Goal: Transaction & Acquisition: Purchase product/service

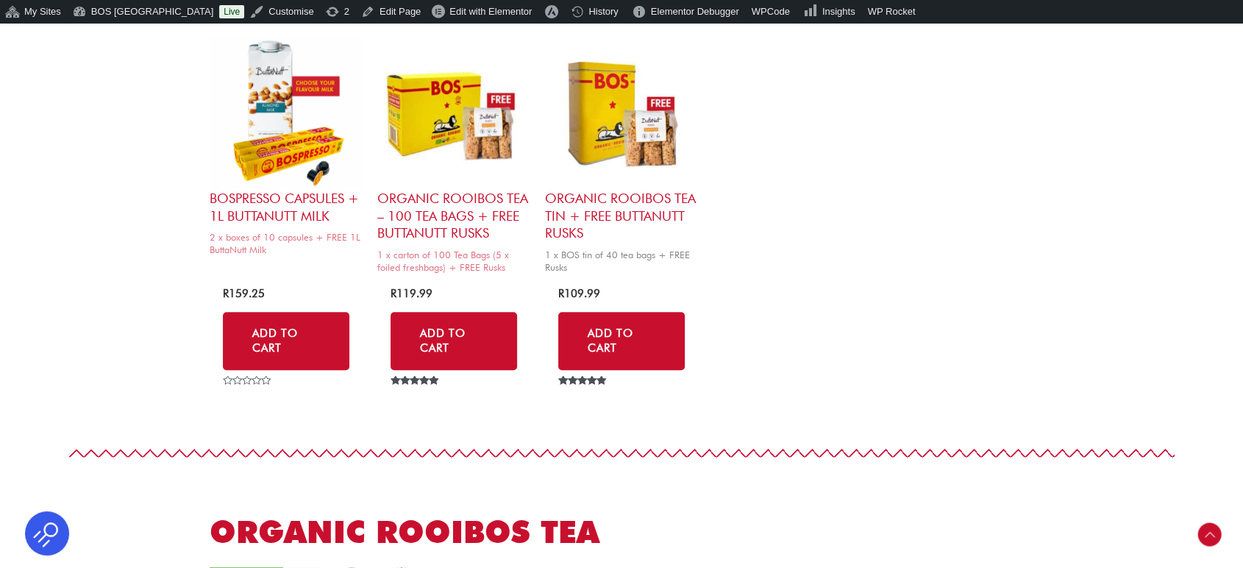
scroll to position [898, 0]
click at [521, 120] on img at bounding box center [453, 113] width 153 height 153
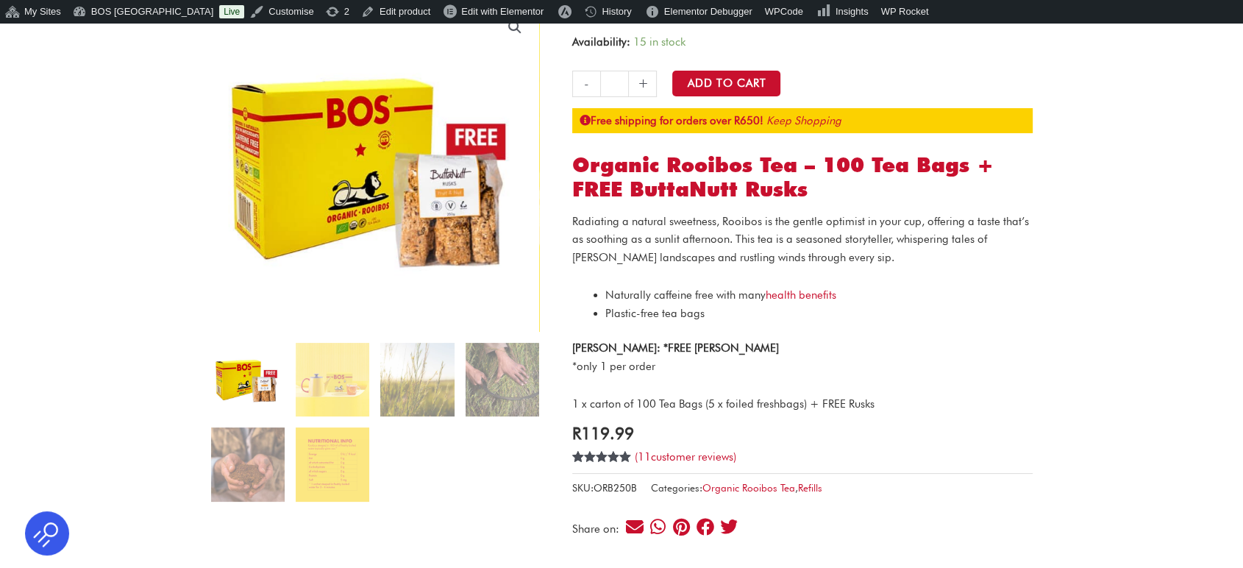
drag, startPoint x: 570, startPoint y: 348, endPoint x: 607, endPoint y: 346, distance: 37.6
click at [596, 353] on strong "AUGUST COMBO: *FREE ButtaNutt Rusks" at bounding box center [675, 347] width 207 height 13
click at [659, 360] on p "AUGUST COMBO: *FREE ButtaNutt Rusks *only 1 per order" at bounding box center [802, 357] width 460 height 37
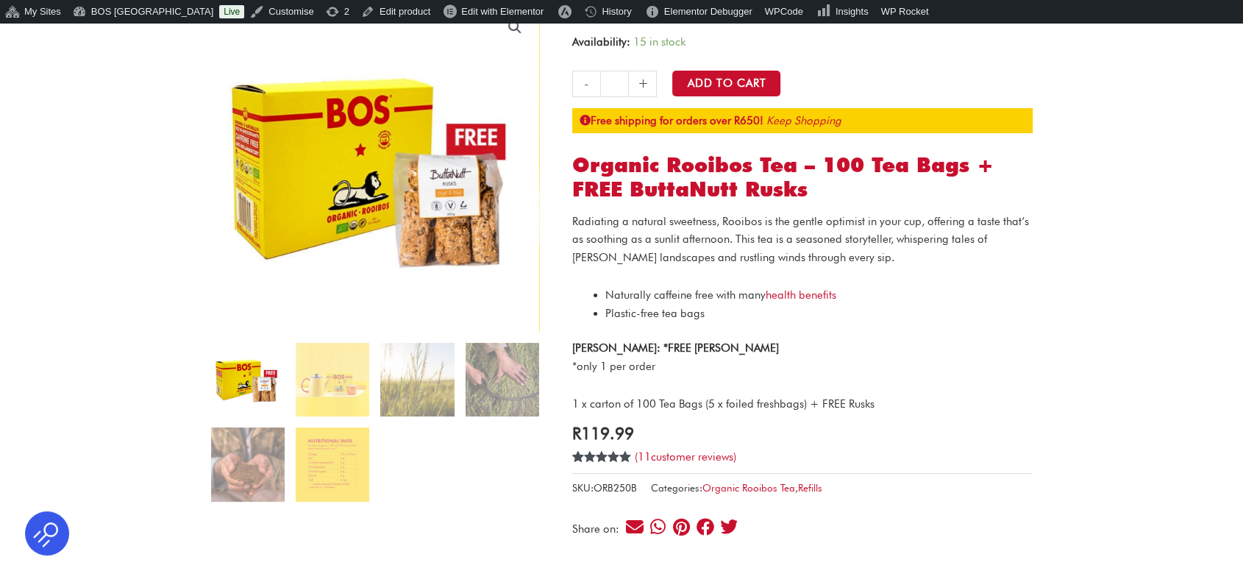
drag, startPoint x: 660, startPoint y: 363, endPoint x: 572, endPoint y: 346, distance: 90.0
click at [572, 346] on p "AUGUST COMBO: *FREE ButtaNutt Rusks *only 1 per order" at bounding box center [802, 357] width 460 height 37
click at [653, 346] on strong "[PERSON_NAME]: *FREE [PERSON_NAME]" at bounding box center [675, 347] width 207 height 13
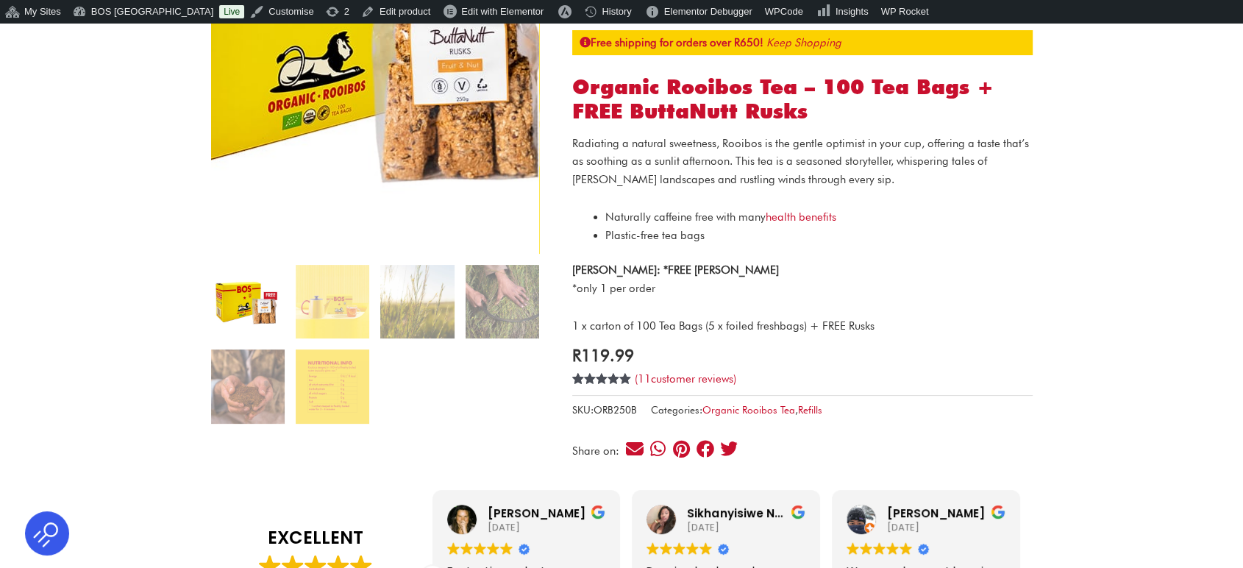
scroll to position [245, 0]
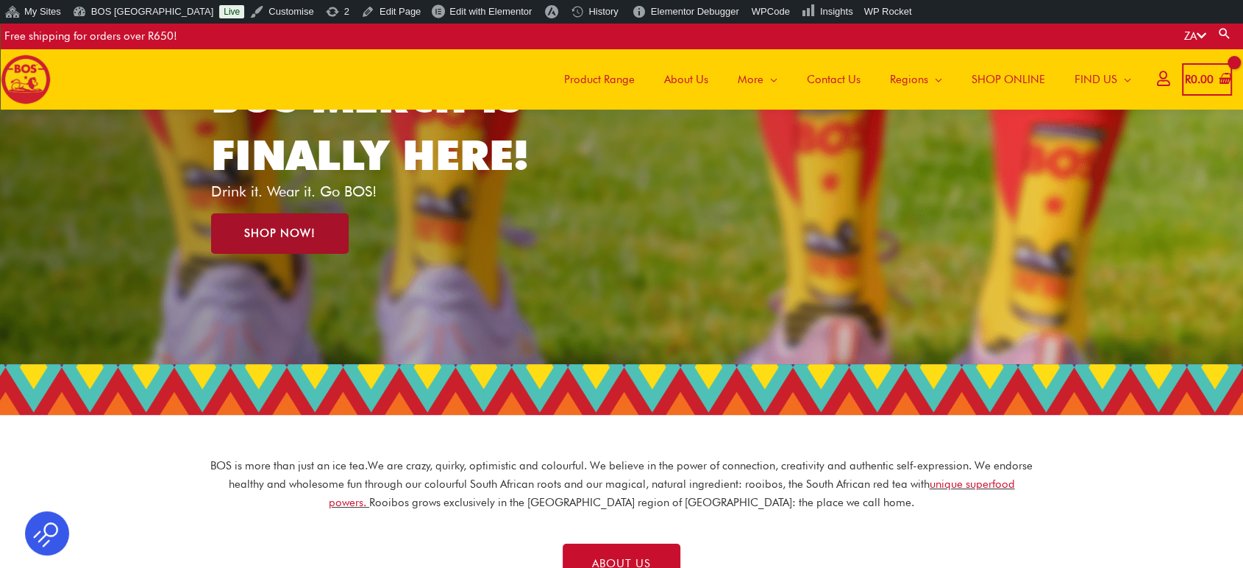
click at [315, 241] on link "SHOP NOW!" at bounding box center [279, 233] width 137 height 40
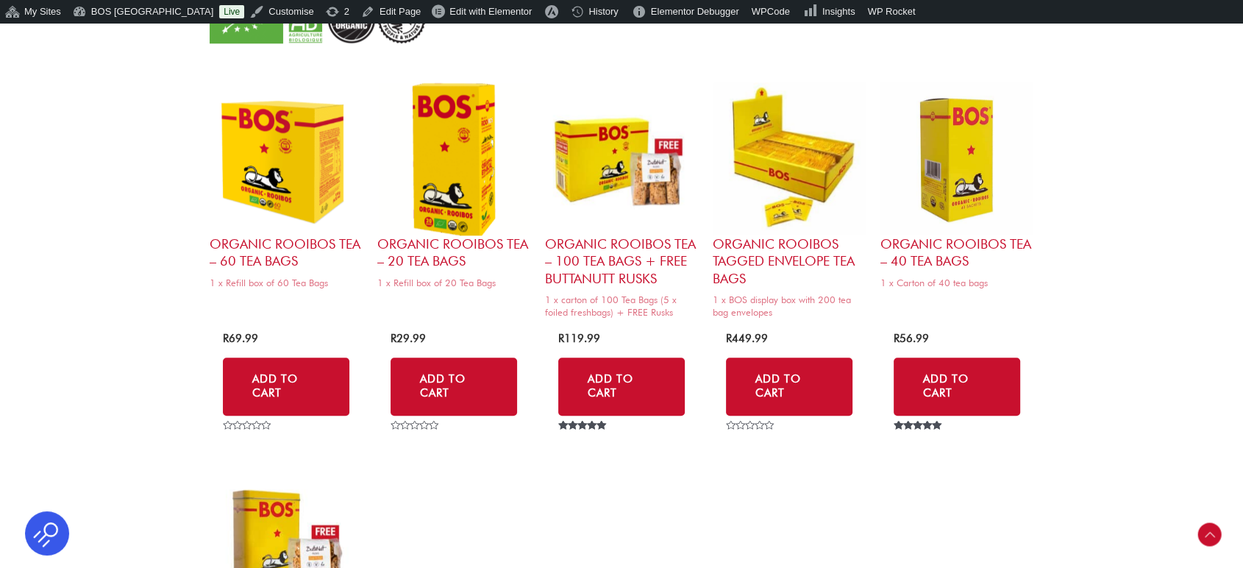
scroll to position [1552, 0]
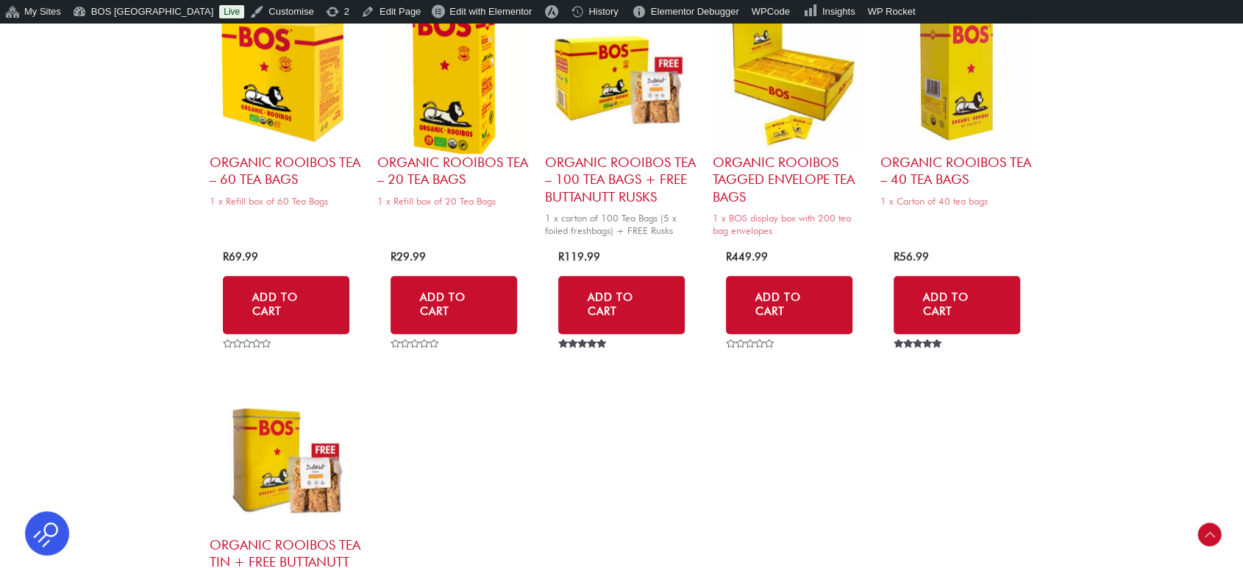
click at [643, 104] on img at bounding box center [621, 77] width 153 height 153
